Goal: Task Accomplishment & Management: Manage account settings

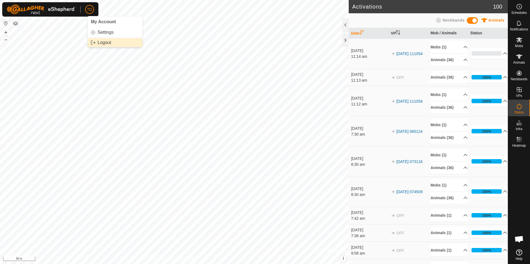
click at [100, 40] on link "Logout" at bounding box center [115, 42] width 55 height 9
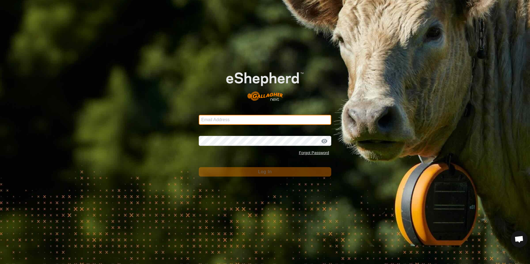
type input "[EMAIL_ADDRESS][DOMAIN_NAME]"
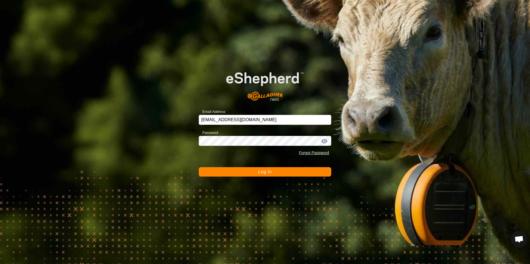
click at [257, 173] on button "Log In" at bounding box center [265, 171] width 132 height 9
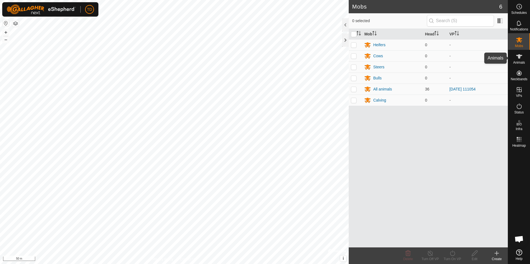
click at [517, 60] on icon at bounding box center [519, 56] width 7 height 7
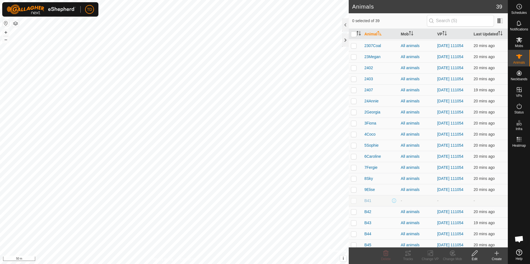
scroll to position [247, 0]
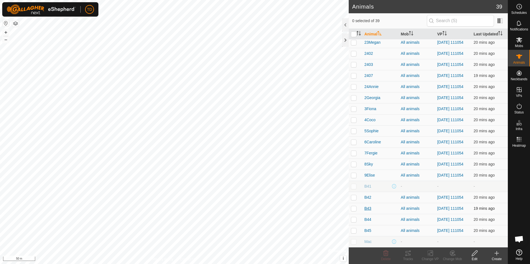
click at [366, 212] on span "B43" at bounding box center [367, 209] width 7 height 6
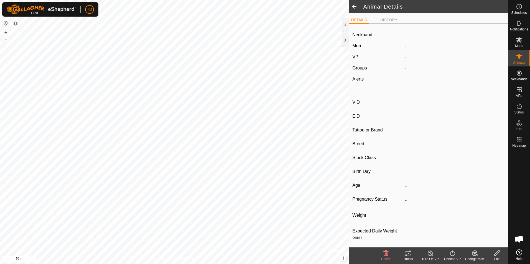
type input "B43"
type input "124000191856557"
type input "-"
type input "Highland"
type input "-"
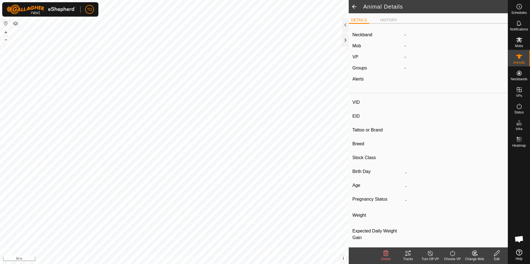
type input "05/2024"
type input "1 year 5 months"
type input "0 kg"
type input "-"
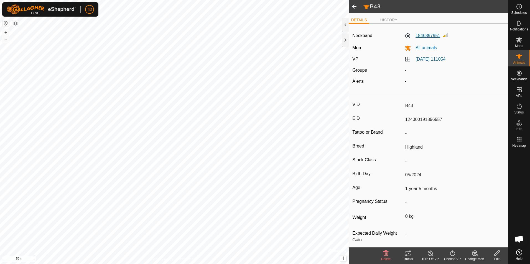
click at [427, 37] on label "1846897951" at bounding box center [422, 35] width 36 height 7
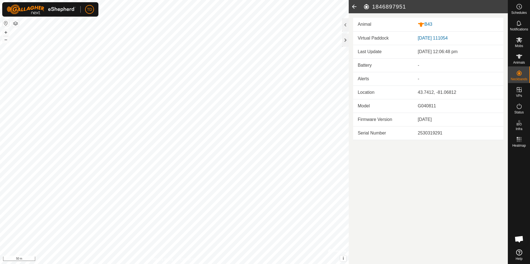
click at [355, 7] on icon at bounding box center [354, 6] width 11 height 13
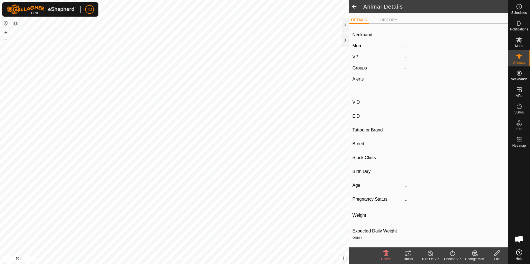
type input "B43"
type input "124000191856557"
type input "-"
type input "Highland"
type input "-"
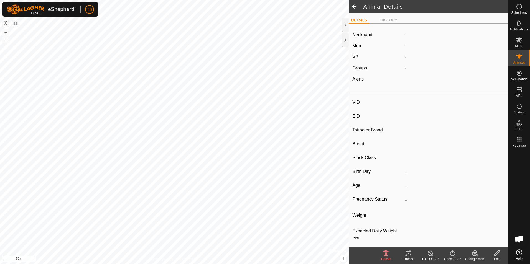
type input "05/2024"
type input "1 year 5 months"
type input "0 kg"
type input "-"
